Goal: Task Accomplishment & Management: Complete application form

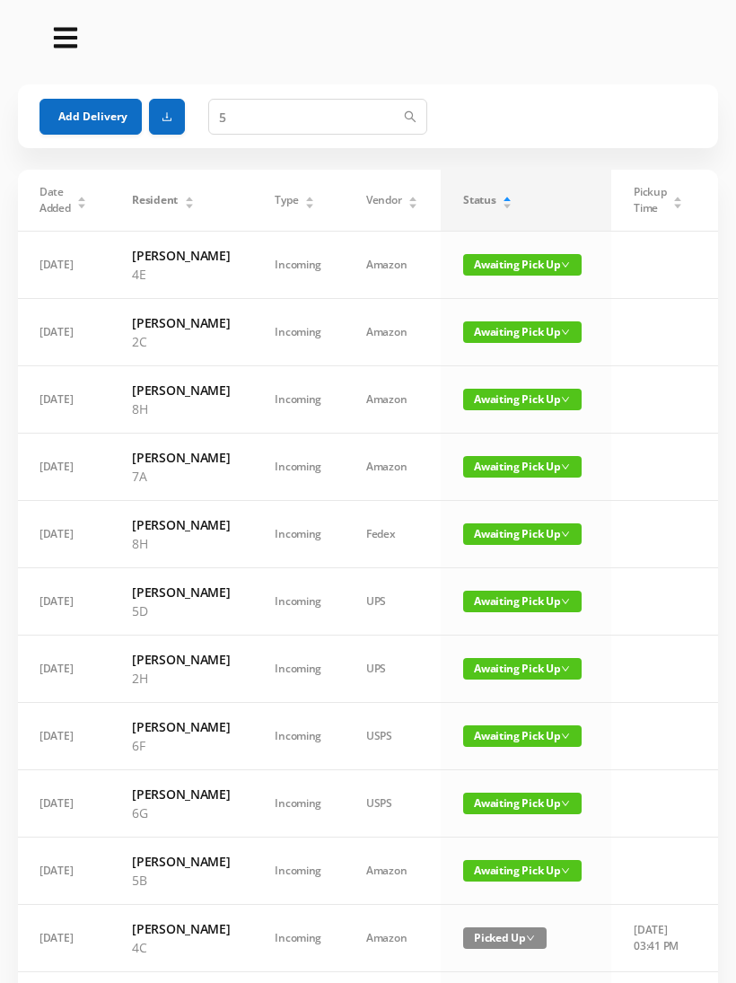
click at [96, 119] on button "Add Delivery" at bounding box center [91, 117] width 102 height 36
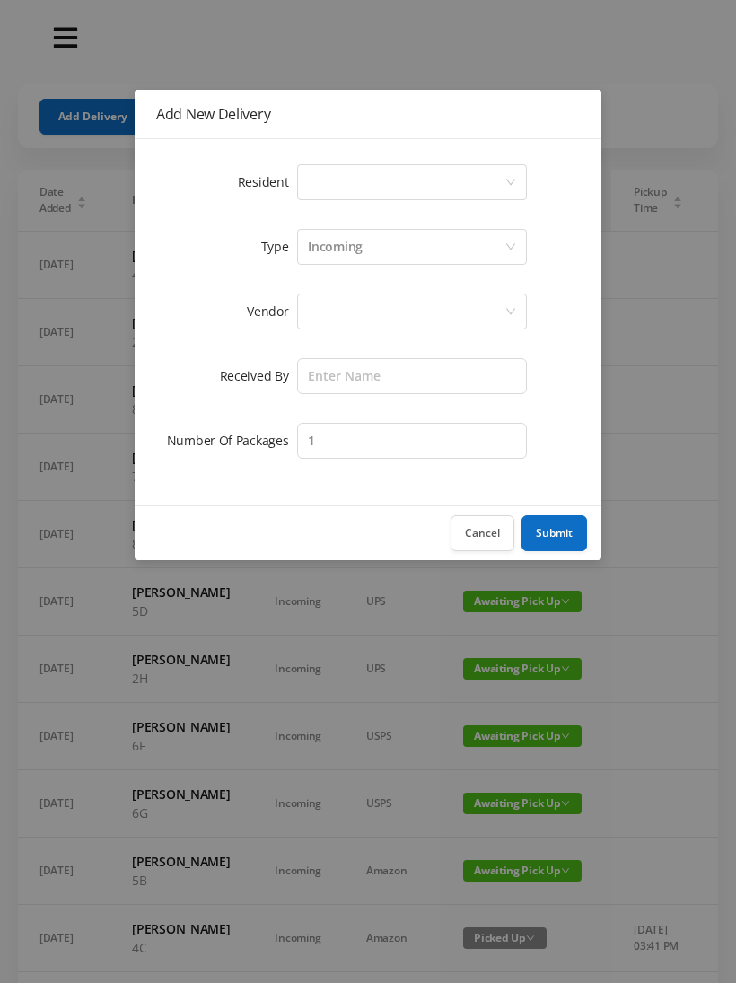
click at [398, 185] on div "Select a person" at bounding box center [406, 182] width 197 height 34
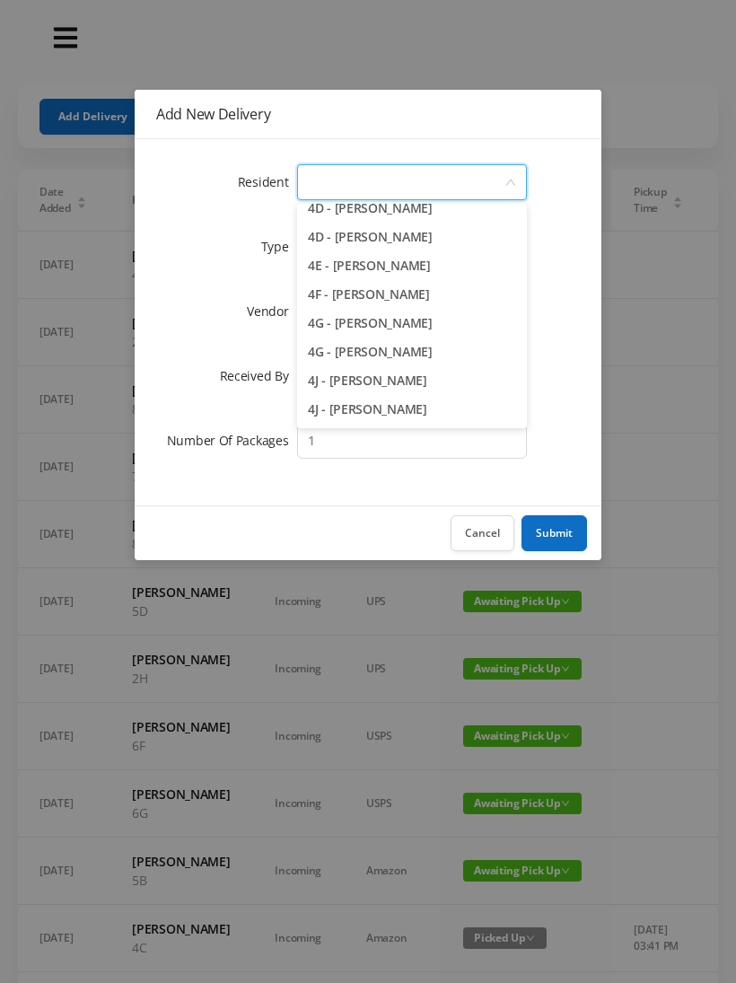
scroll to position [1190, 0]
click at [433, 355] on li "4G - [PERSON_NAME]" at bounding box center [412, 352] width 230 height 29
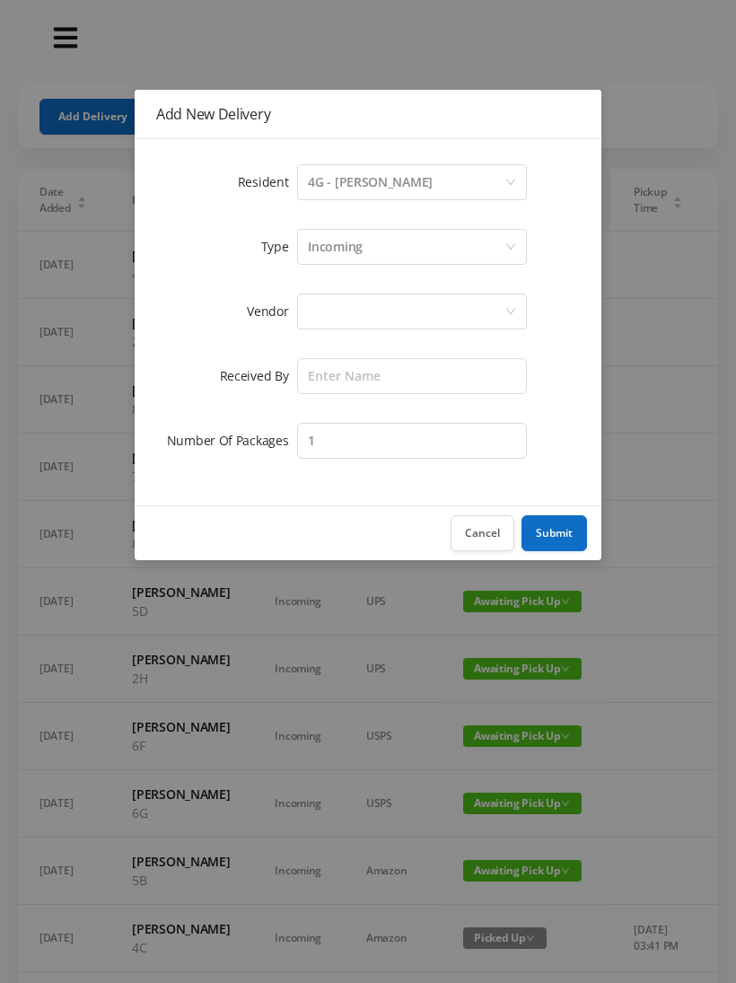
click at [380, 263] on div "Incoming" at bounding box center [406, 247] width 197 height 34
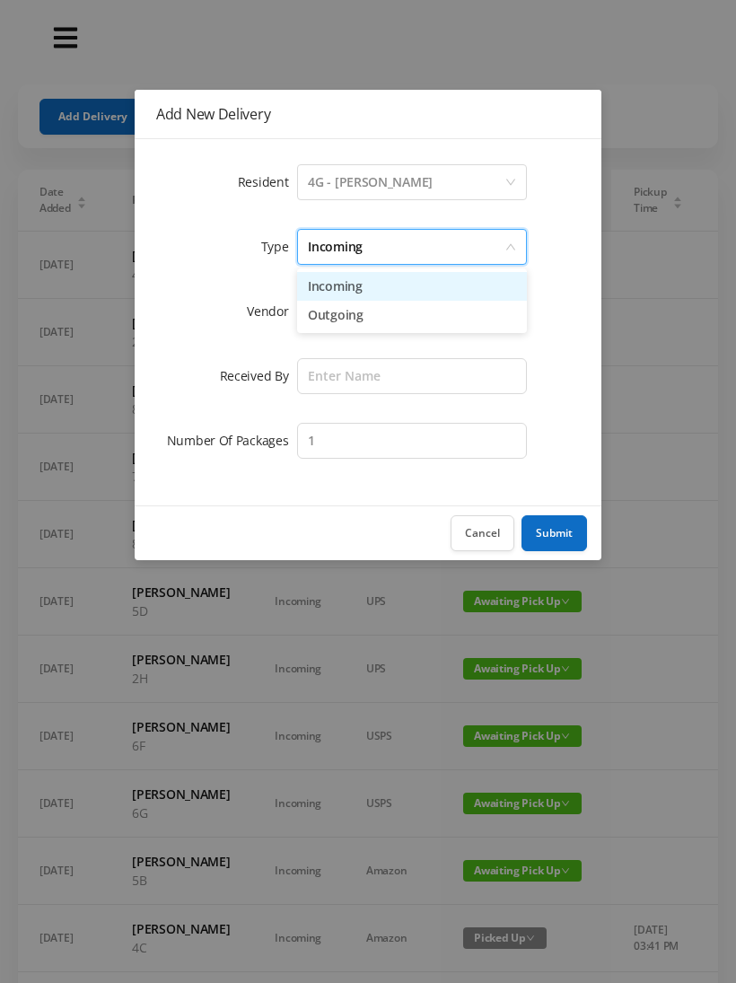
click at [369, 294] on li "Incoming" at bounding box center [412, 286] width 230 height 29
click at [356, 326] on div at bounding box center [406, 311] width 197 height 34
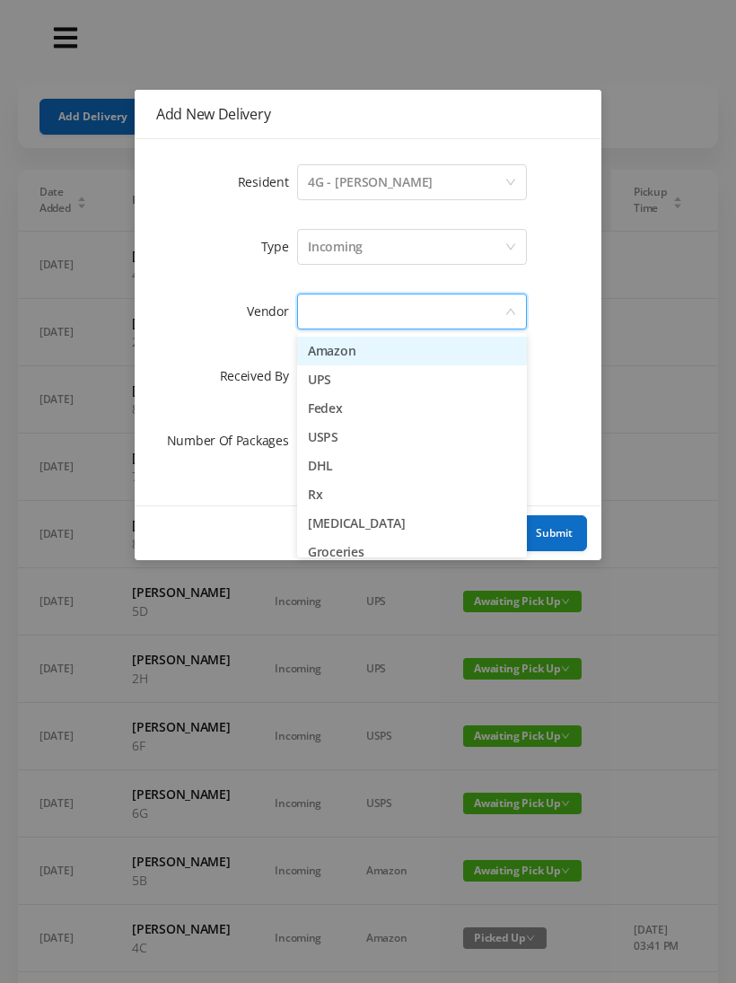
click at [372, 437] on li "USPS" at bounding box center [412, 437] width 230 height 29
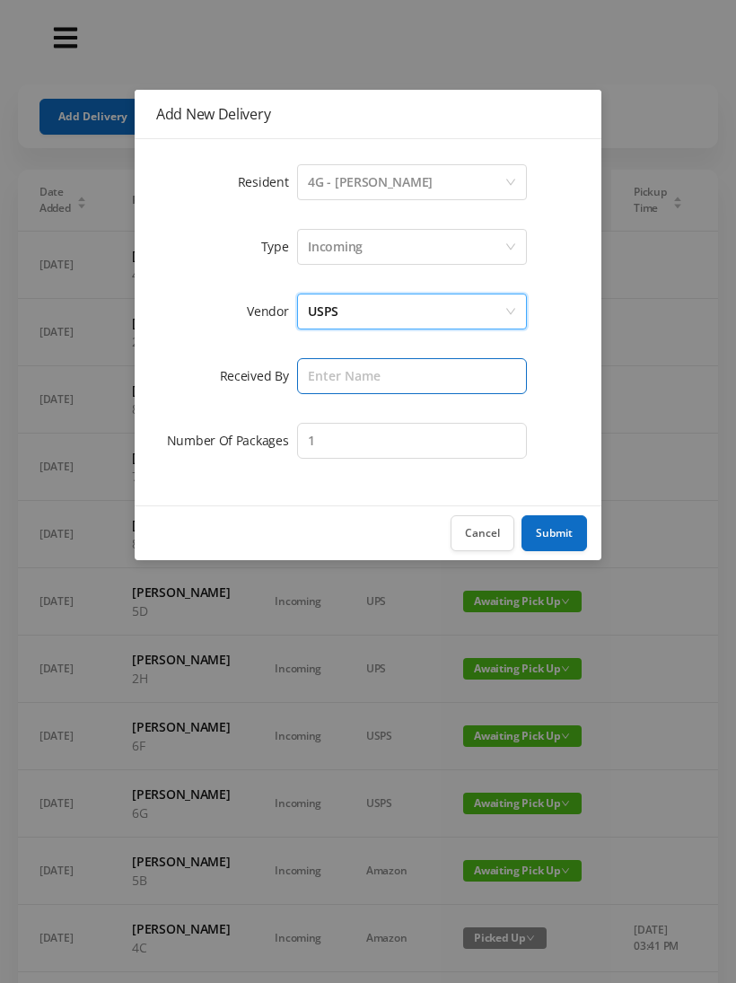
click at [356, 382] on input "text" at bounding box center [412, 376] width 230 height 36
type input "Melece"
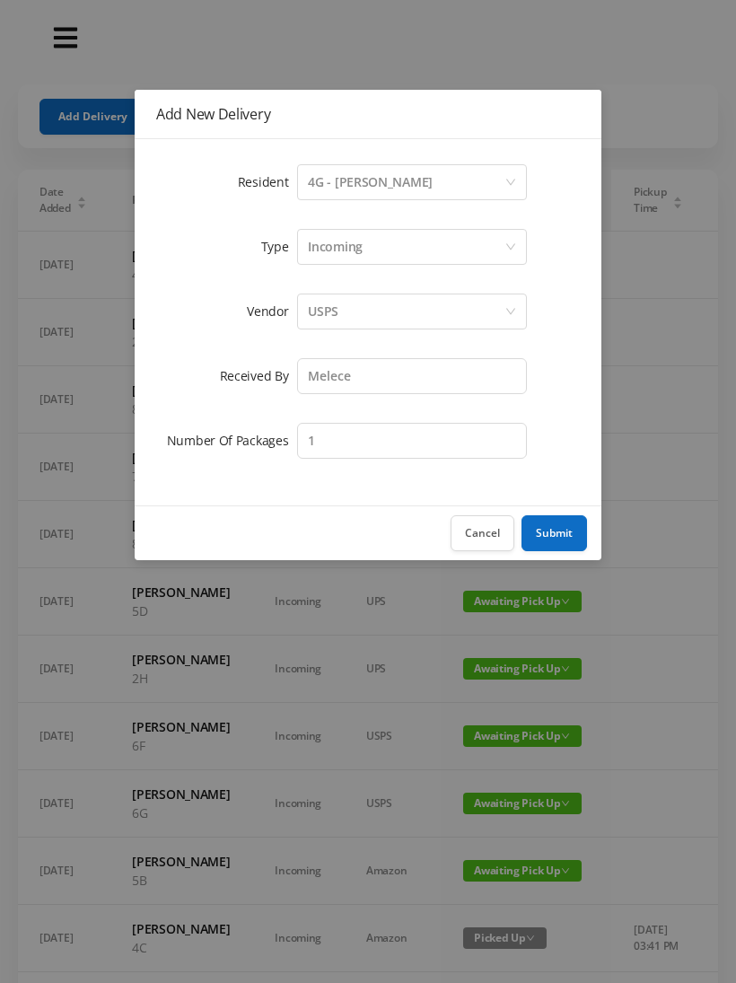
click at [562, 531] on button "Submit" at bounding box center [555, 533] width 66 height 36
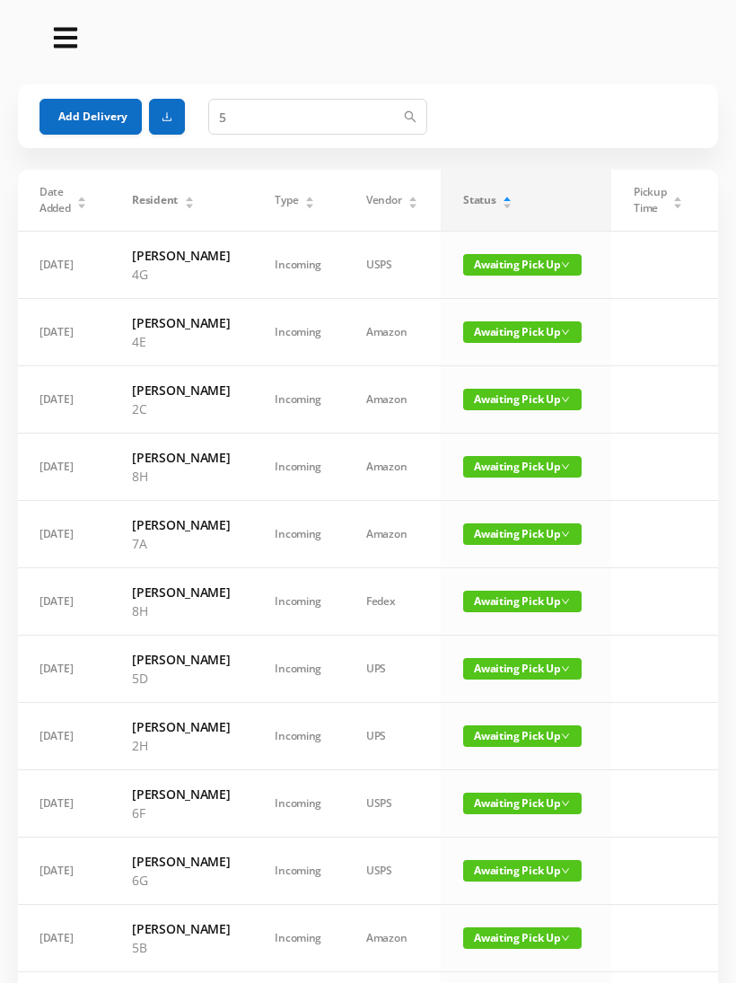
click at [93, 128] on button "Add Delivery" at bounding box center [91, 117] width 102 height 36
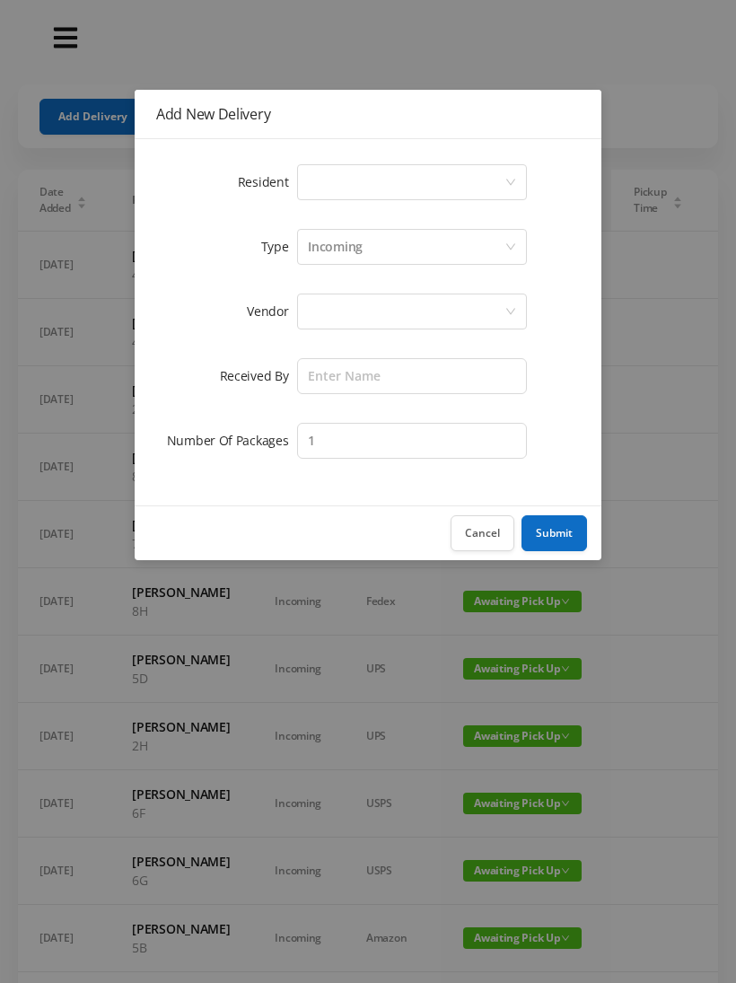
click at [373, 191] on div "Select a person" at bounding box center [406, 182] width 197 height 34
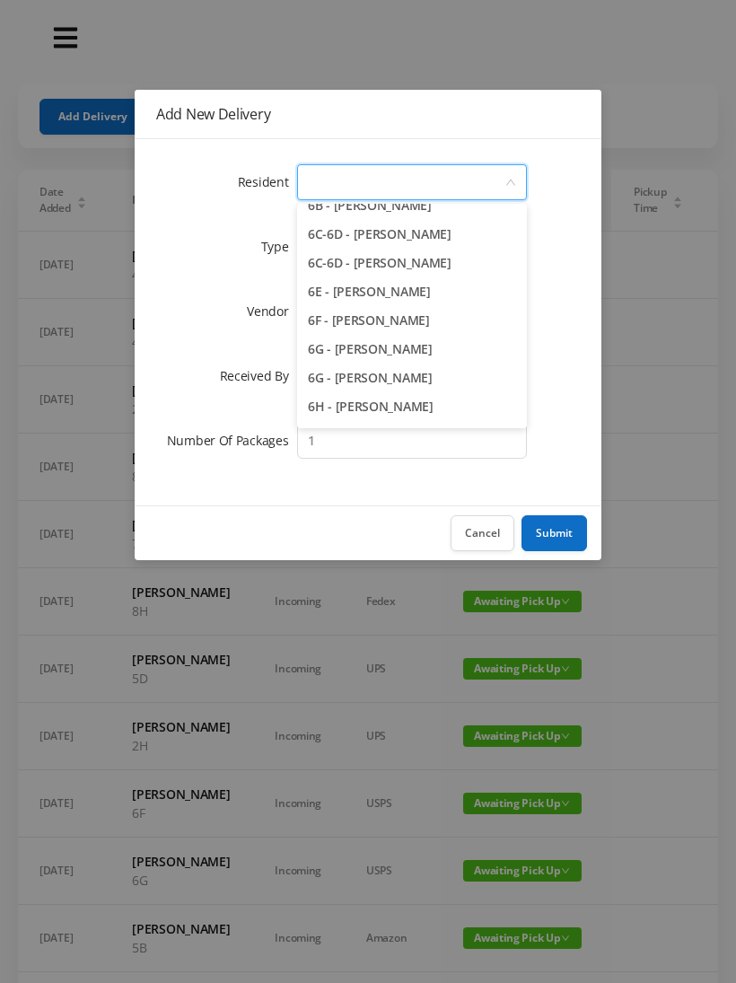
scroll to position [1856, 0]
click at [457, 365] on li "6G - [PERSON_NAME]" at bounding box center [412, 377] width 230 height 29
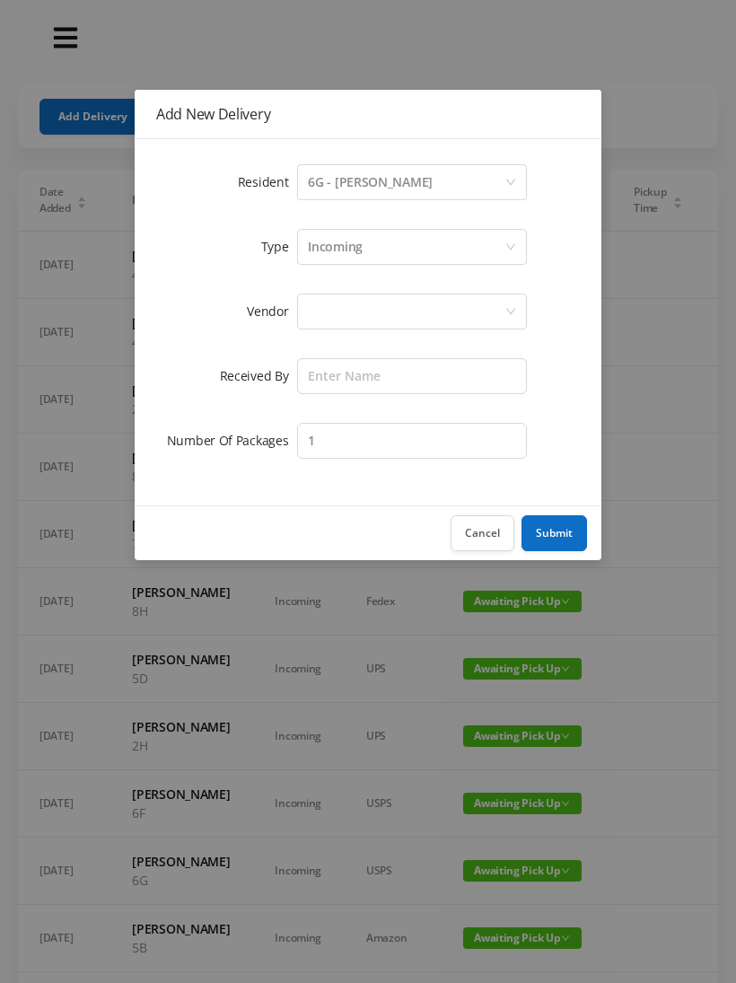
click at [375, 250] on div "Incoming" at bounding box center [406, 247] width 197 height 34
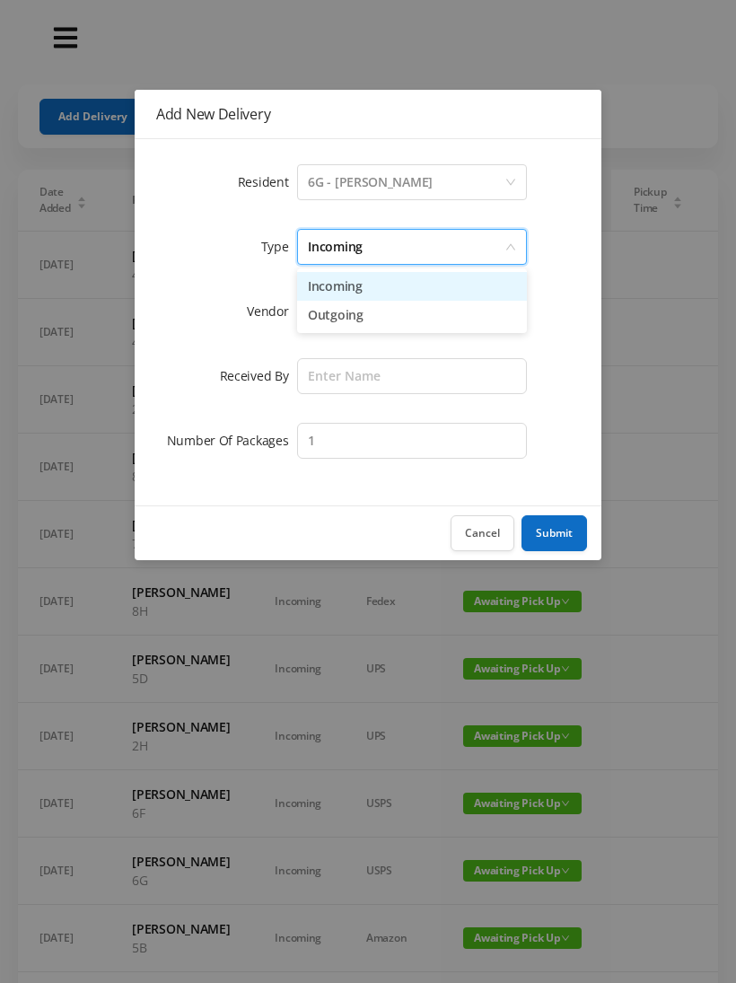
click at [358, 300] on li "Incoming" at bounding box center [412, 286] width 230 height 29
click at [338, 324] on div at bounding box center [406, 311] width 197 height 34
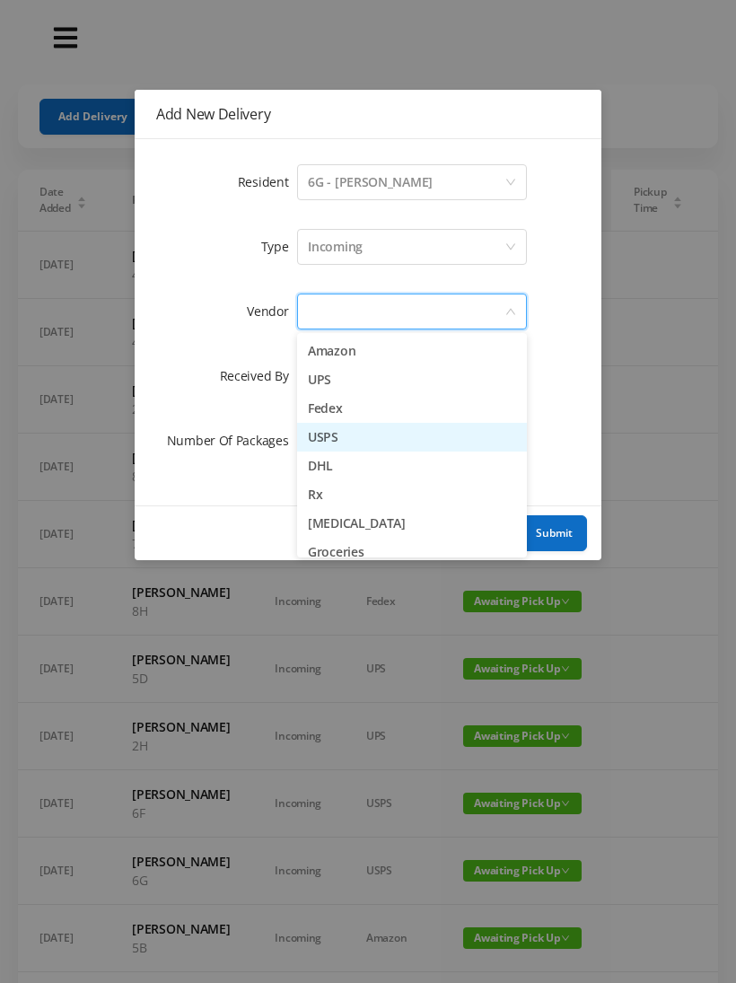
click at [368, 444] on li "USPS" at bounding box center [412, 437] width 230 height 29
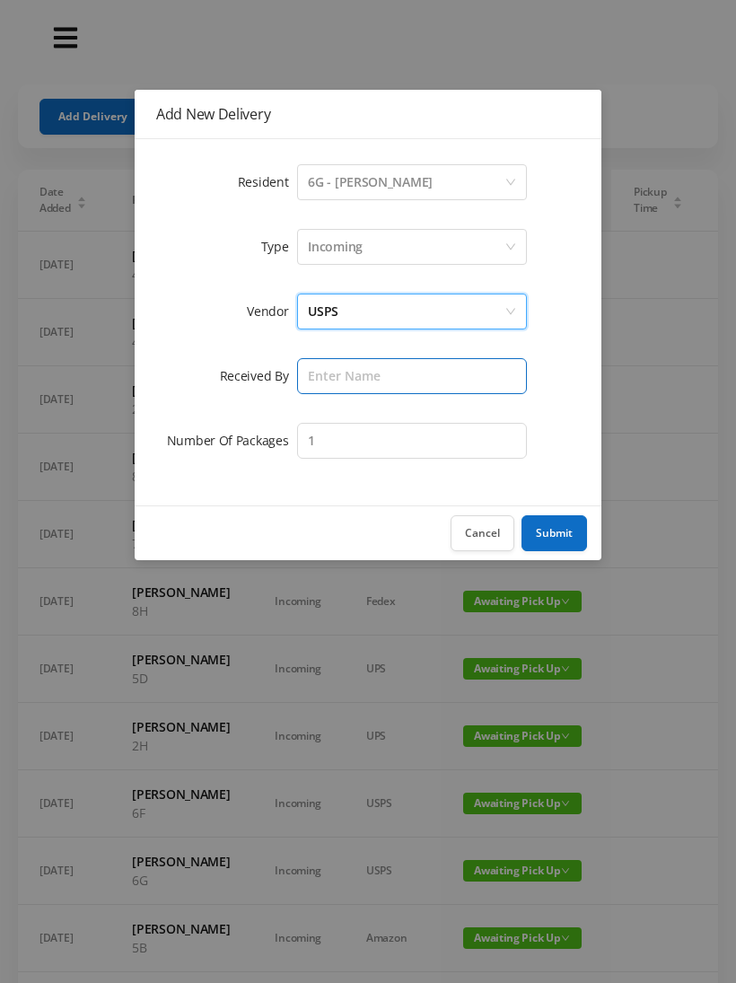
click at [344, 381] on input "text" at bounding box center [412, 376] width 230 height 36
type input "Melece"
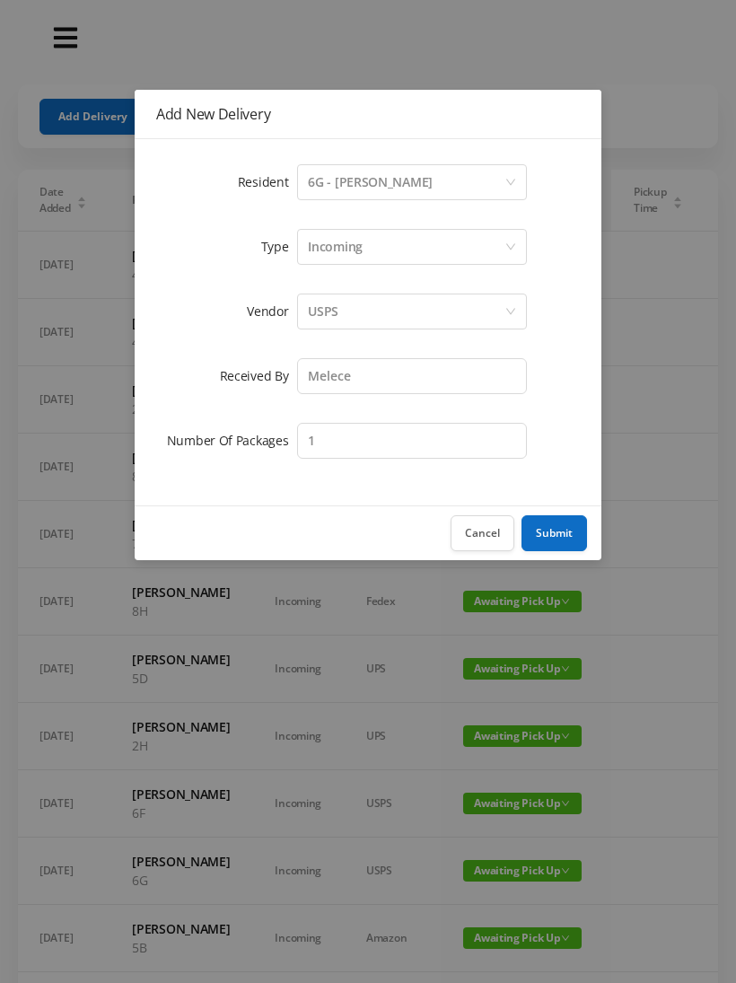
click at [563, 531] on button "Submit" at bounding box center [555, 533] width 66 height 36
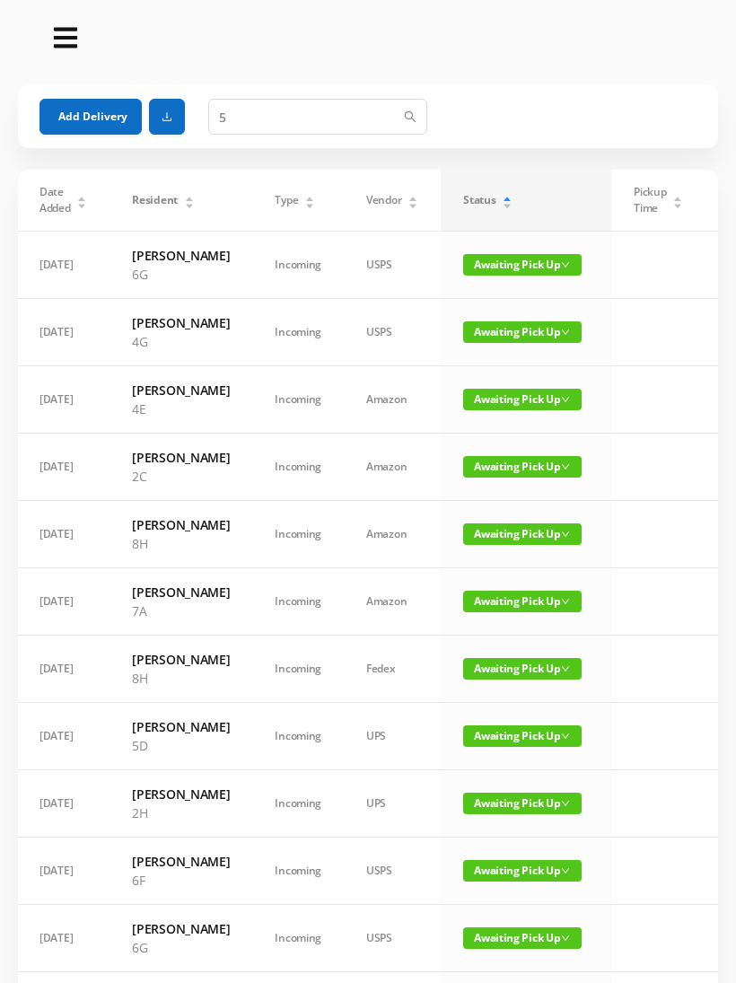
click at [102, 105] on button "Add Delivery" at bounding box center [91, 117] width 102 height 36
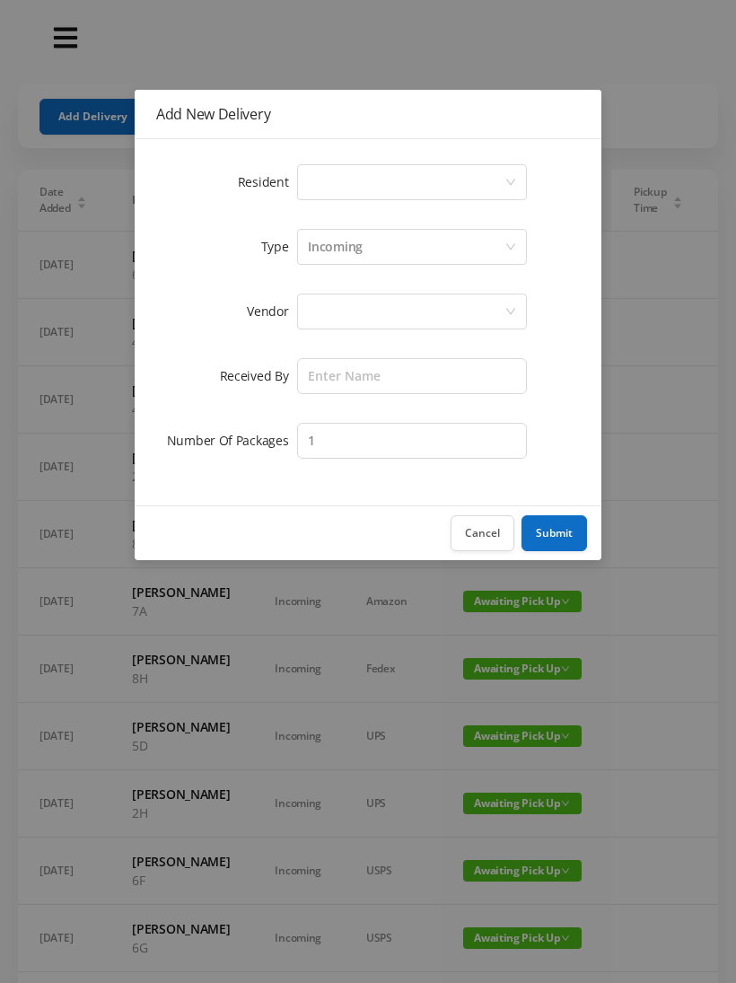
click at [373, 185] on div "Select a person" at bounding box center [406, 182] width 197 height 34
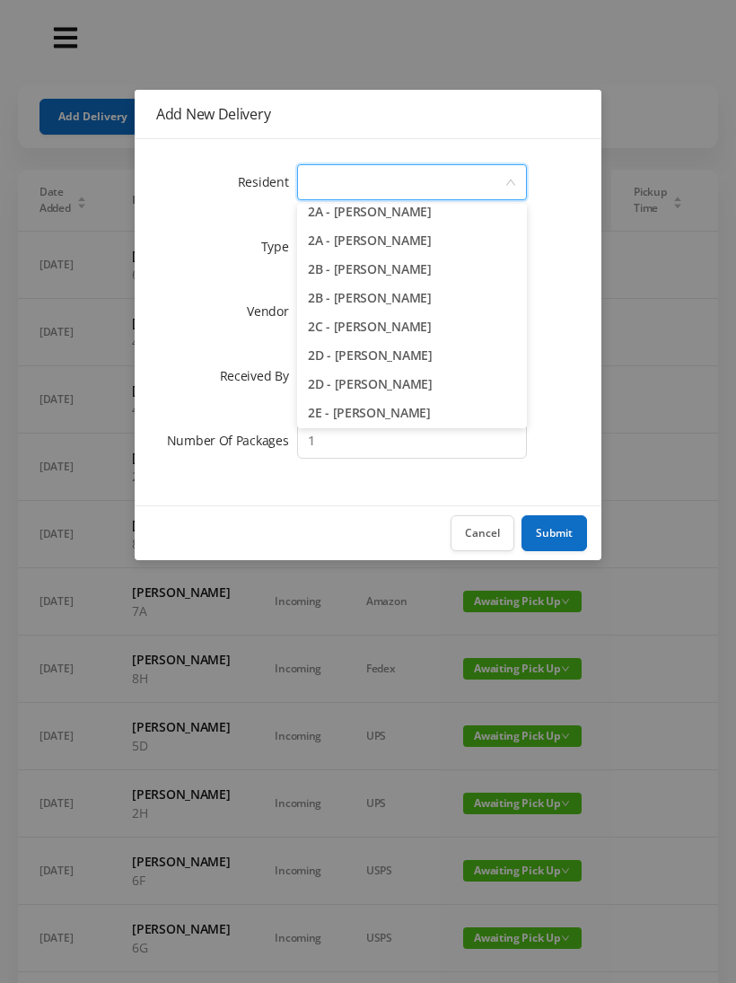
scroll to position [323, 0]
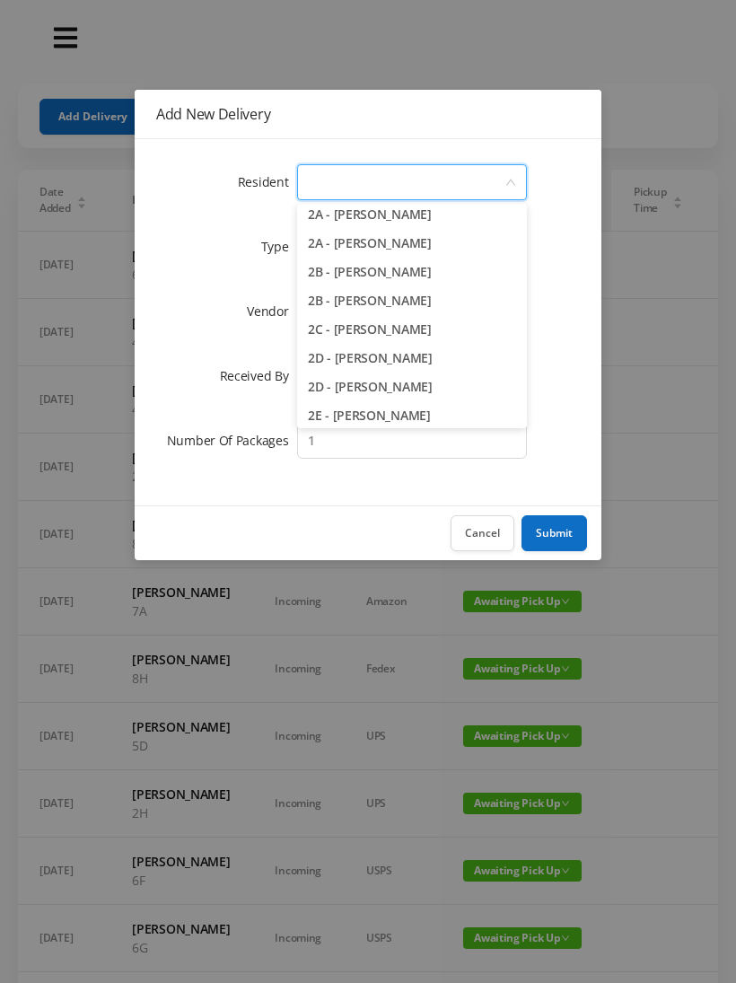
click at [476, 255] on li "2A - [PERSON_NAME]" at bounding box center [412, 243] width 230 height 29
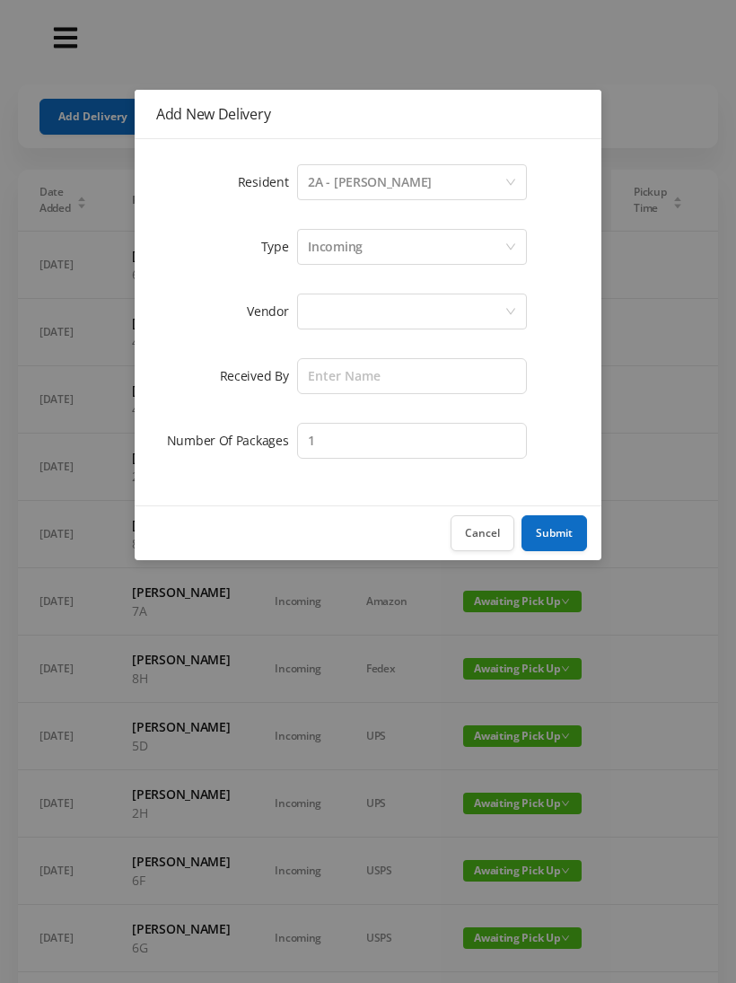
click at [370, 252] on div "Incoming" at bounding box center [406, 247] width 197 height 34
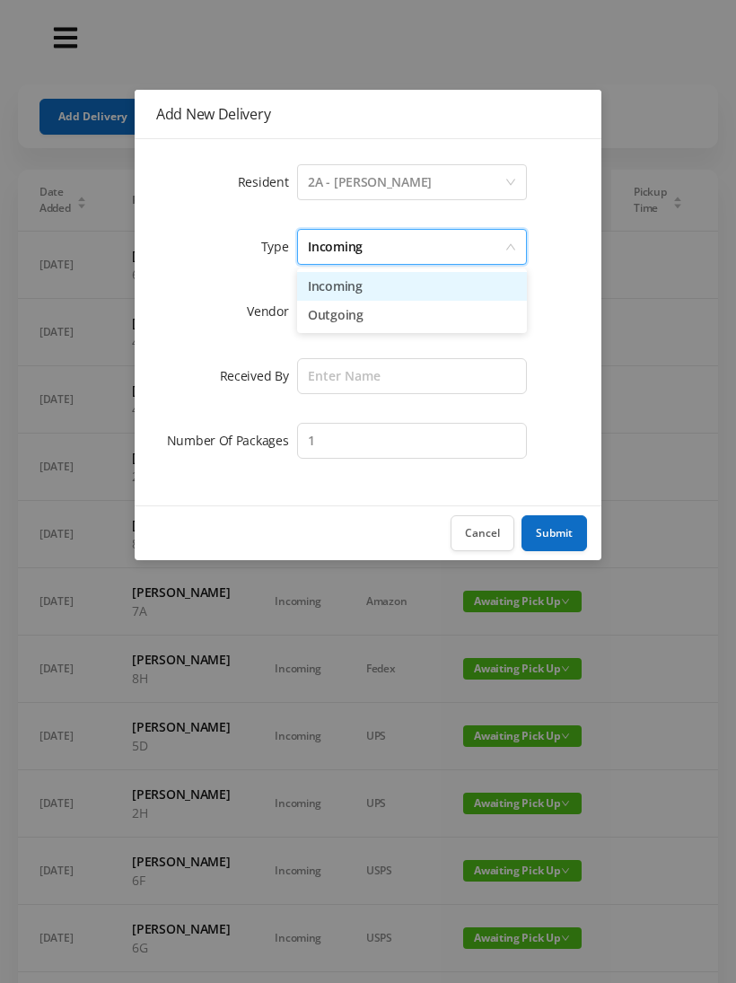
click at [370, 299] on li "Incoming" at bounding box center [412, 286] width 230 height 29
click at [355, 316] on div at bounding box center [406, 311] width 197 height 34
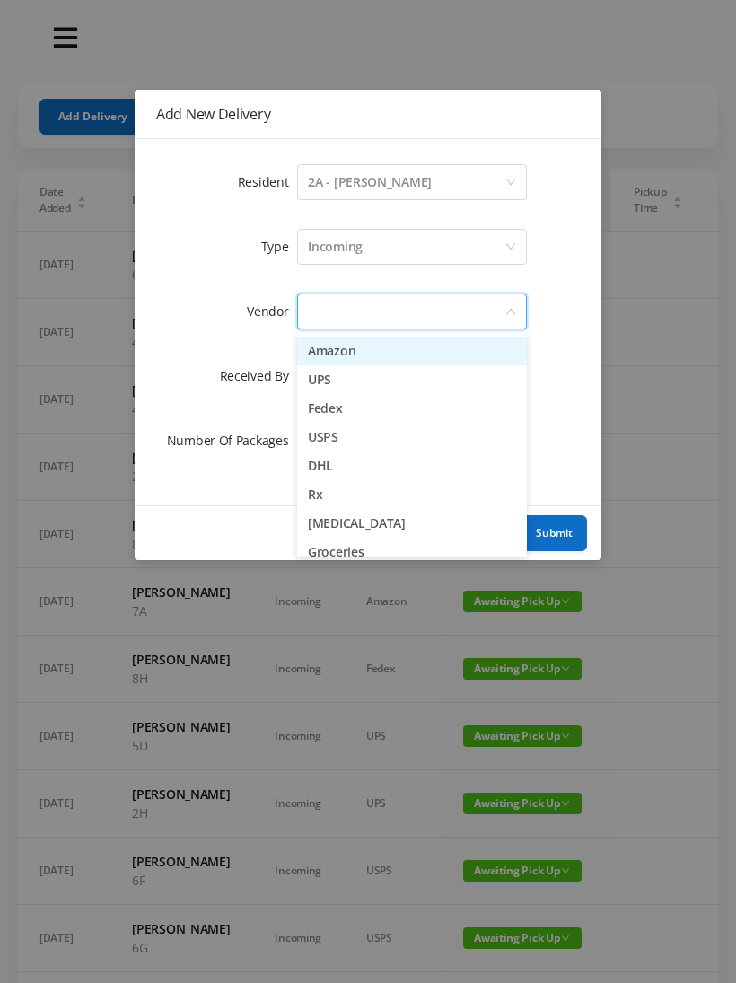
click at [384, 439] on li "USPS" at bounding box center [412, 437] width 230 height 29
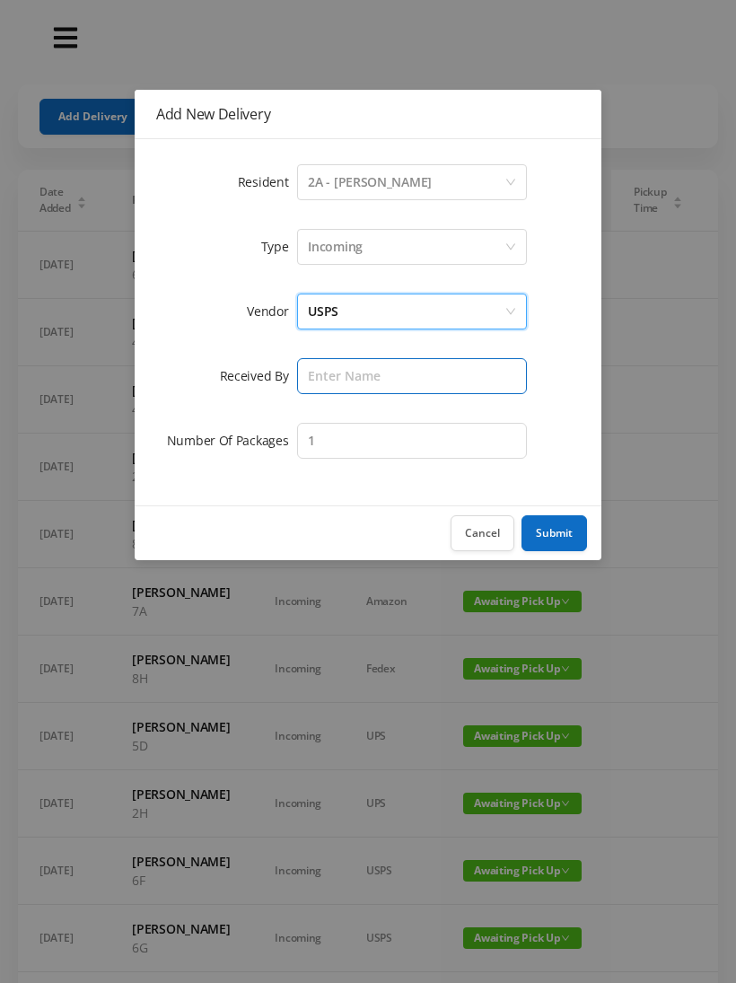
click at [354, 387] on input "text" at bounding box center [412, 376] width 230 height 36
type input "Melece"
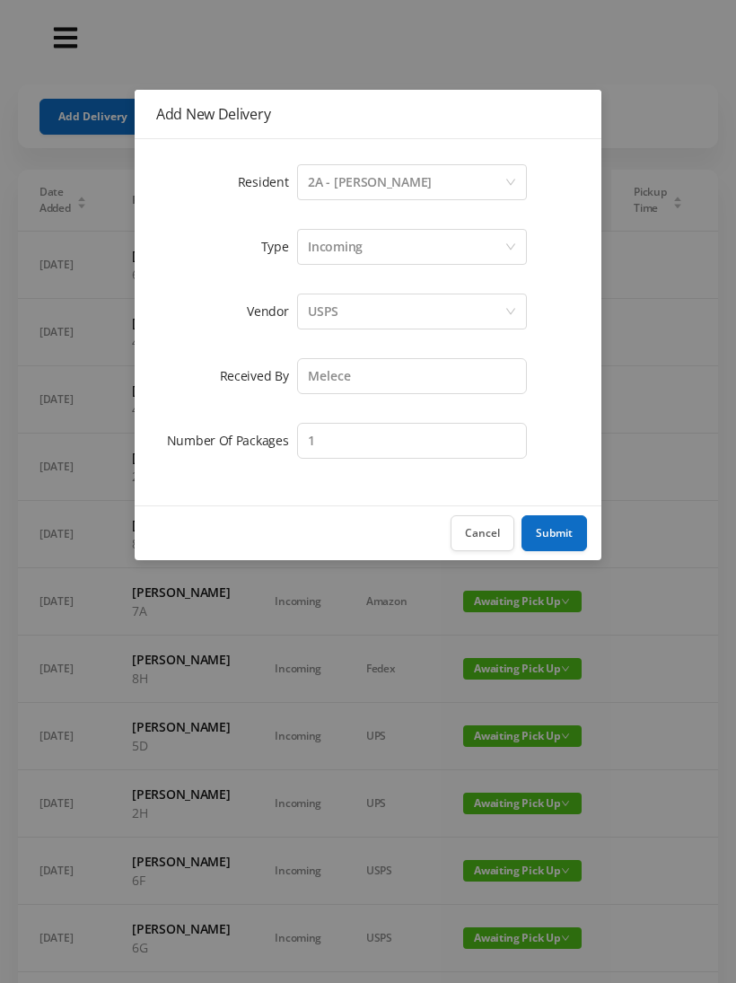
click at [560, 536] on button "Submit" at bounding box center [555, 533] width 66 height 36
